Goal: Task Accomplishment & Management: Use online tool/utility

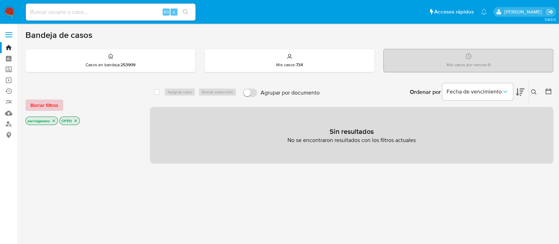
click at [40, 103] on span "Borrar filtros" at bounding box center [44, 105] width 28 height 10
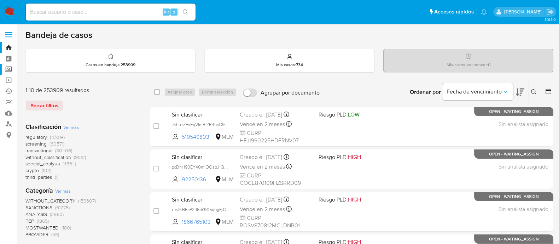
click at [9, 71] on label "Screening" at bounding box center [42, 69] width 84 height 11
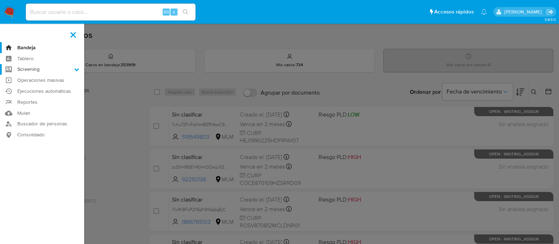
click at [0, 0] on input "Screening" at bounding box center [0, 0] width 0 height 0
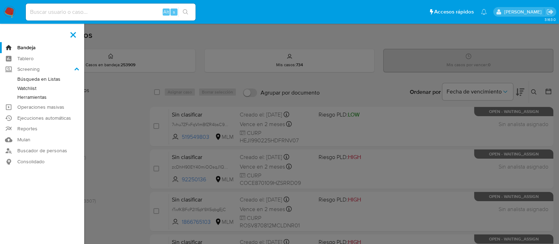
click at [31, 86] on link "Watchlist" at bounding box center [42, 88] width 84 height 9
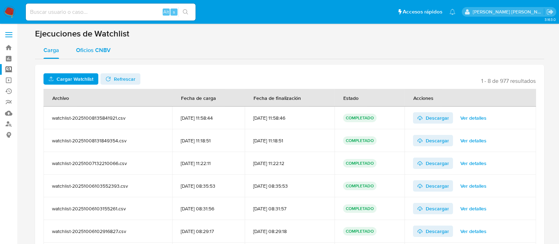
click at [91, 48] on span "Oficios CNBV" at bounding box center [93, 50] width 35 height 8
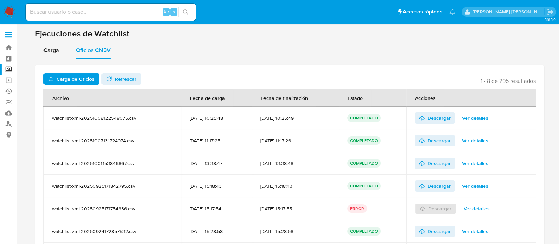
click at [86, 73] on div "Carga de Oficios No tiene permisos para realizar esta acción Refrescar 1 - 8 de…" at bounding box center [289, 180] width 509 height 231
click at [85, 75] on span "Carga de Oficios" at bounding box center [76, 78] width 38 height 11
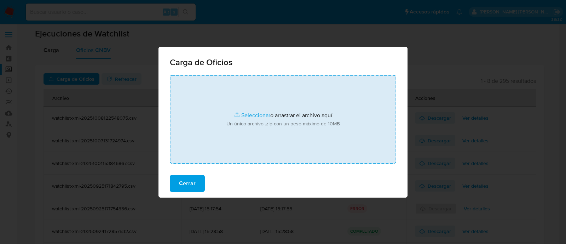
click at [246, 111] on input "file" at bounding box center [283, 119] width 226 height 88
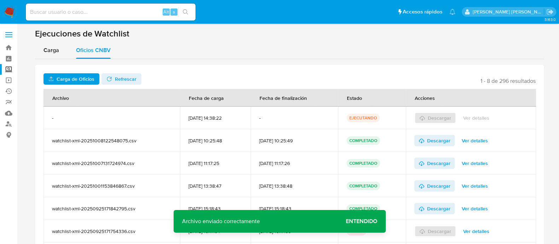
click at [133, 79] on span "Refrescar" at bounding box center [126, 78] width 22 height 11
click at [478, 121] on span "Ver detalles" at bounding box center [476, 118] width 26 height 10
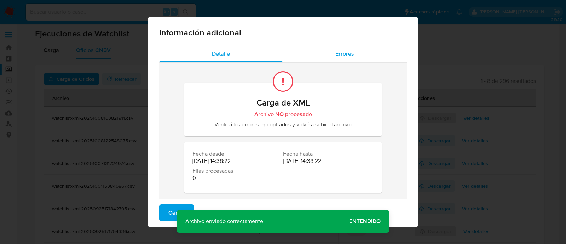
click at [334, 61] on div "Errores" at bounding box center [345, 53] width 124 height 17
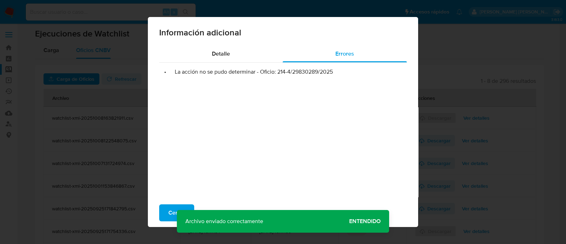
drag, startPoint x: 274, startPoint y: 74, endPoint x: 343, endPoint y: 70, distance: 68.7
click at [345, 69] on li "• La acción no se pudo determinar - Oficio: 214-4/29830289/2025" at bounding box center [283, 71] width 236 height 7
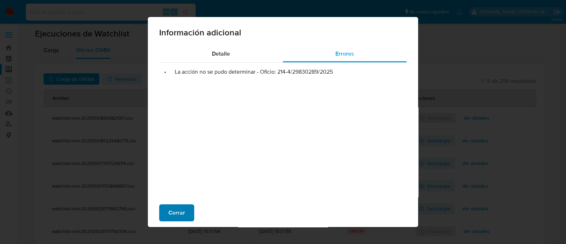
click at [178, 210] on span "Cerrar" at bounding box center [176, 213] width 17 height 16
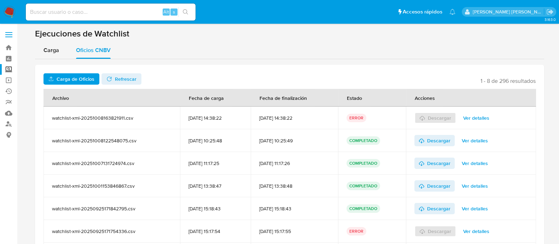
click at [86, 76] on span "Carga de Oficios" at bounding box center [76, 78] width 38 height 11
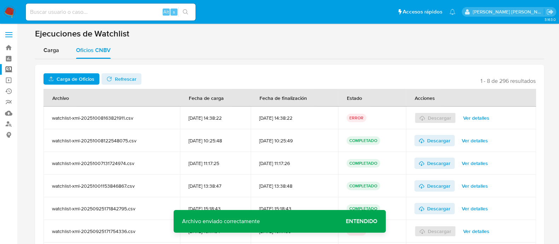
click at [83, 79] on span "Carga de Oficios" at bounding box center [76, 78] width 38 height 11
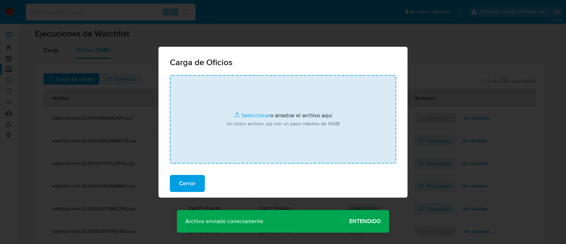
click at [244, 122] on input "file" at bounding box center [283, 119] width 226 height 88
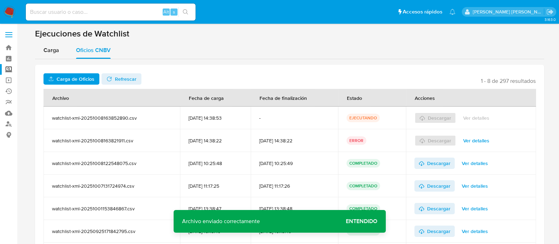
click at [353, 221] on span "Entendido" at bounding box center [361, 221] width 31 height 0
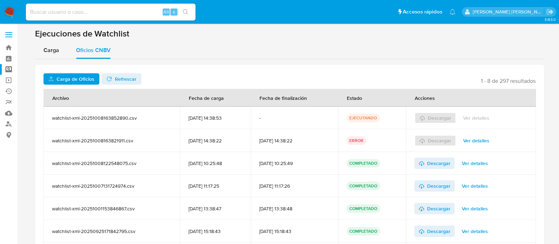
click at [115, 75] on span "Refrescar" at bounding box center [126, 78] width 22 height 11
click at [439, 119] on span "Descargar" at bounding box center [438, 117] width 23 height 11
